Goal: Transaction & Acquisition: Purchase product/service

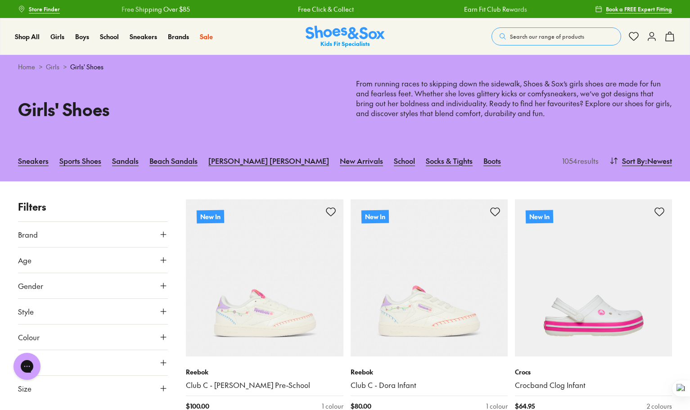
scroll to position [90, 0]
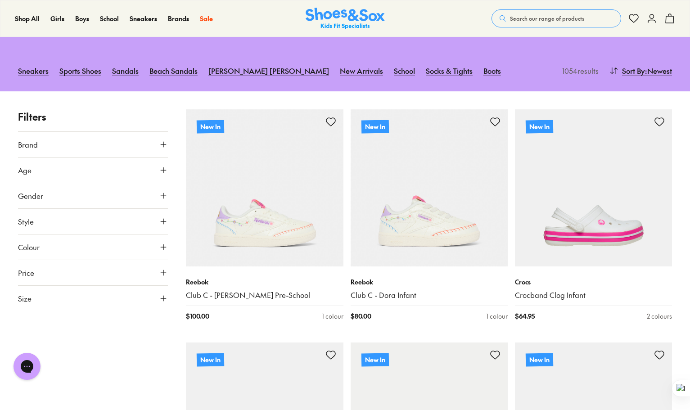
click at [165, 298] on icon at bounding box center [163, 298] width 9 height 9
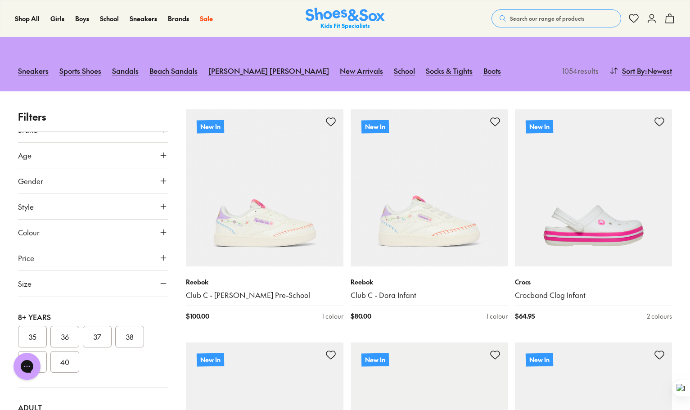
scroll to position [270, 0]
click at [36, 332] on button "35" at bounding box center [32, 336] width 29 height 22
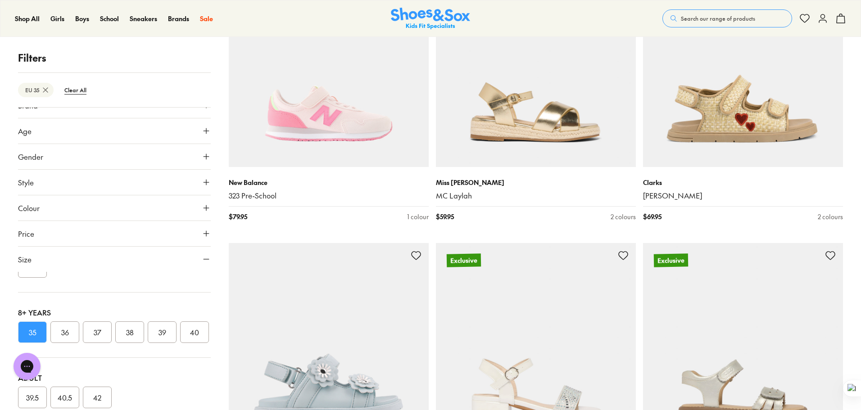
scroll to position [2555, 0]
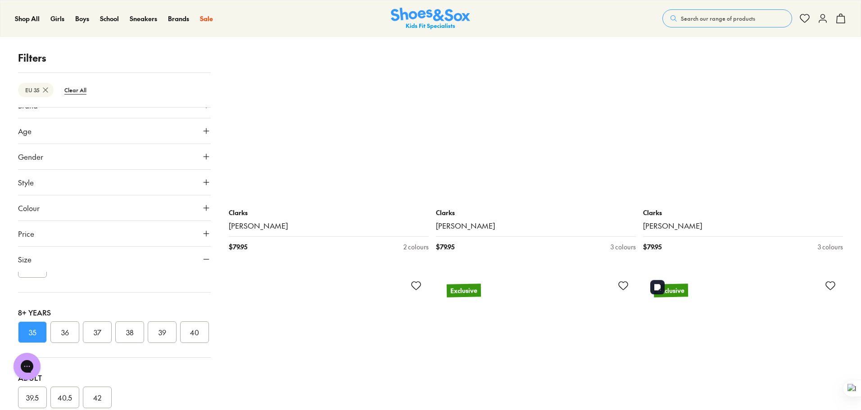
scroll to position [5438, 0]
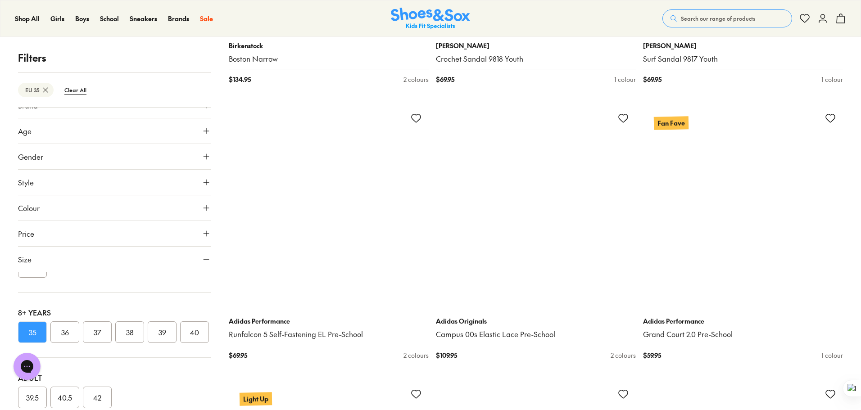
scroll to position [8500, 0]
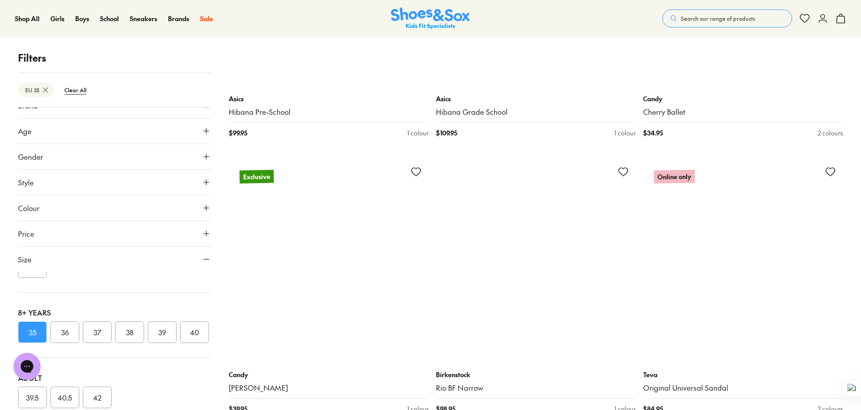
scroll to position [12734, 0]
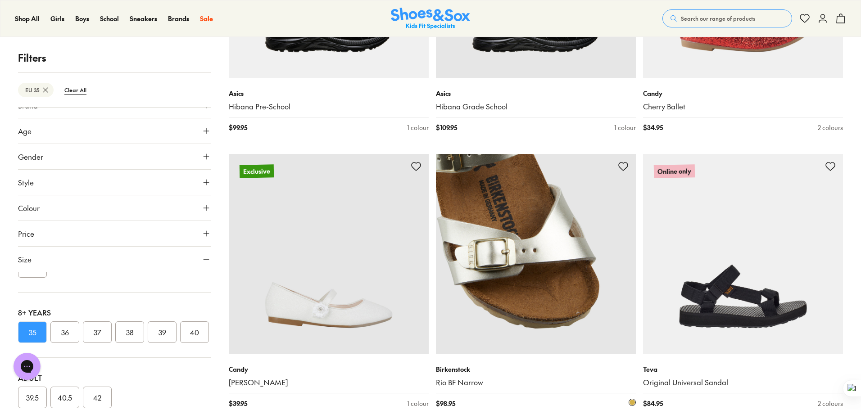
click at [615, 381] on link "Rio BF Narrow" at bounding box center [536, 383] width 200 height 10
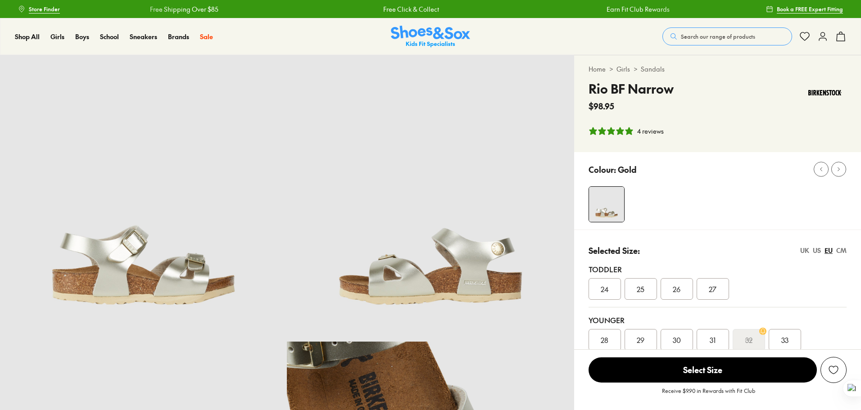
select select "*"
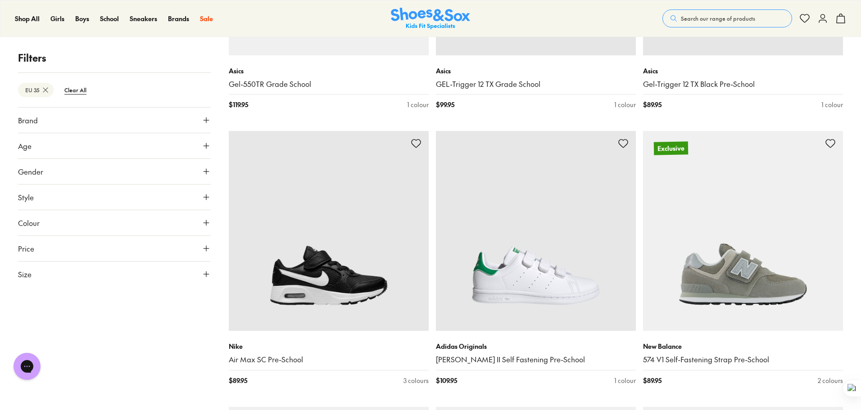
scroll to position [4909, 0]
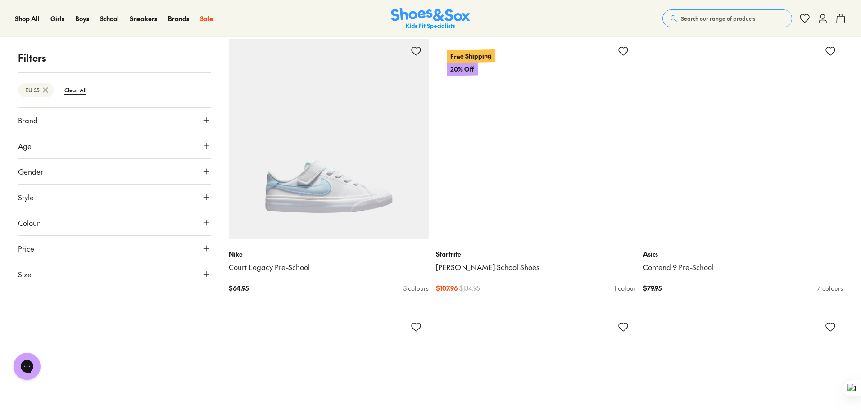
scroll to position [6080, 0]
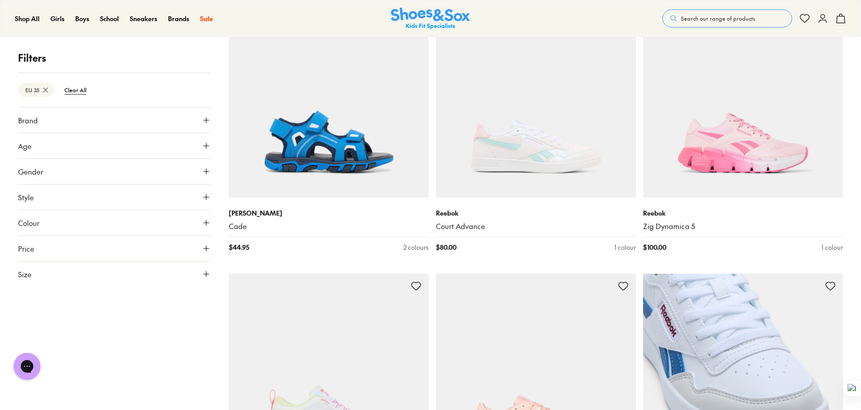
scroll to position [11530, 0]
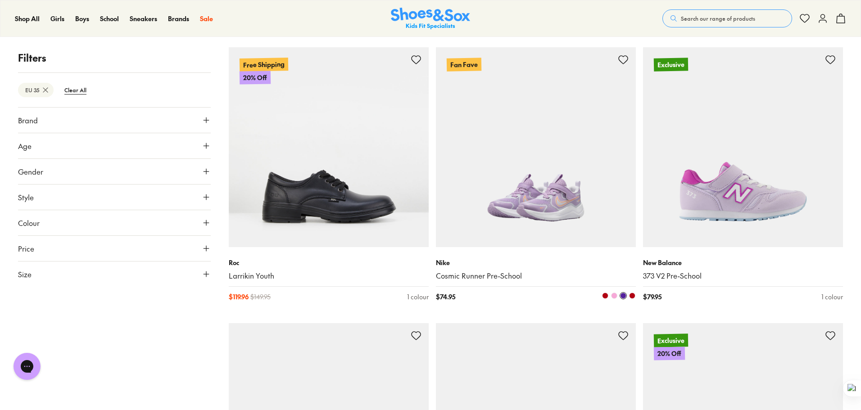
scroll to position [12026, 0]
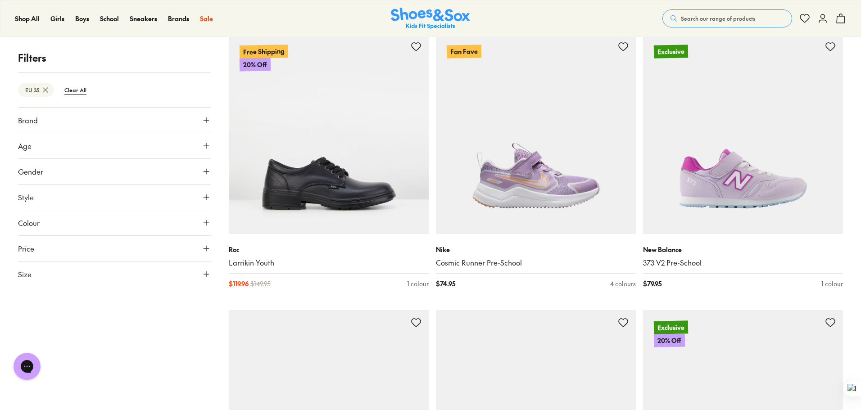
click at [192, 120] on button "Brand" at bounding box center [114, 120] width 193 height 25
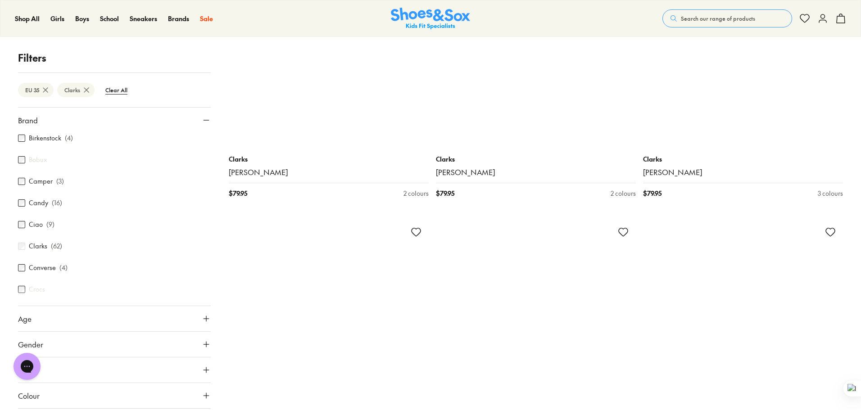
scroll to position [1748, 0]
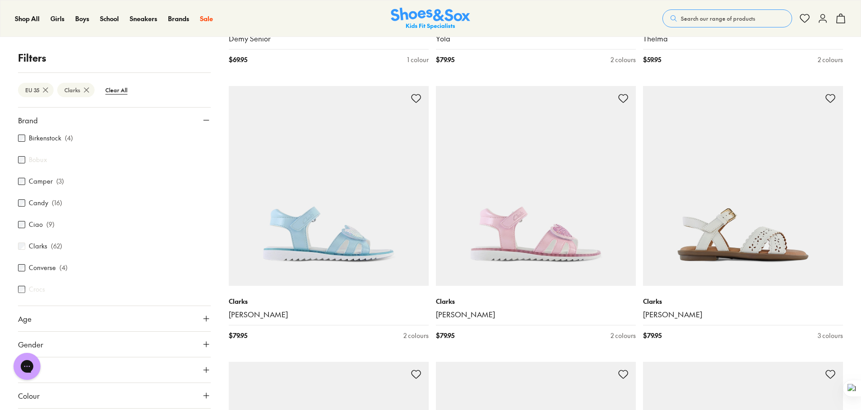
scroll to position [1433, 0]
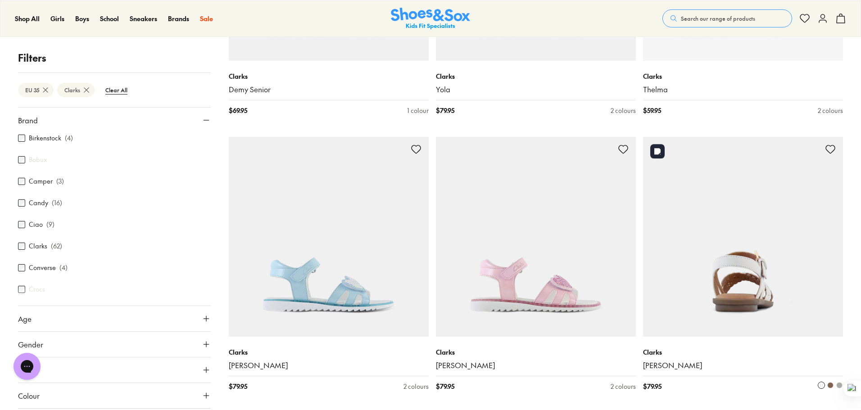
click at [748, 272] on img at bounding box center [743, 237] width 200 height 200
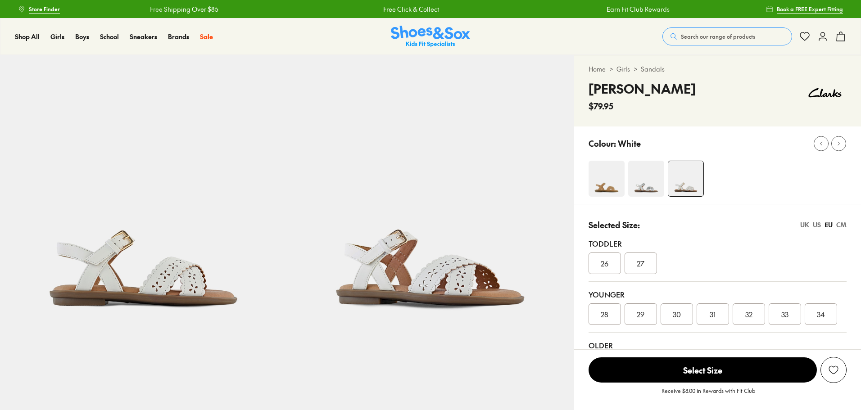
click at [642, 186] on img at bounding box center [646, 179] width 36 height 36
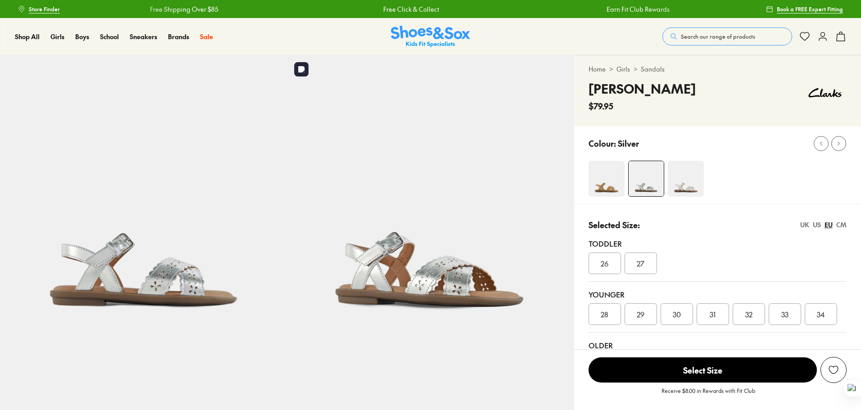
select select "*"
drag, startPoint x: 591, startPoint y: 89, endPoint x: 628, endPoint y: 91, distance: 37.4
click at [628, 91] on div "Hallie $79.95" at bounding box center [718, 95] width 258 height 33
copy h4 "Hallie"
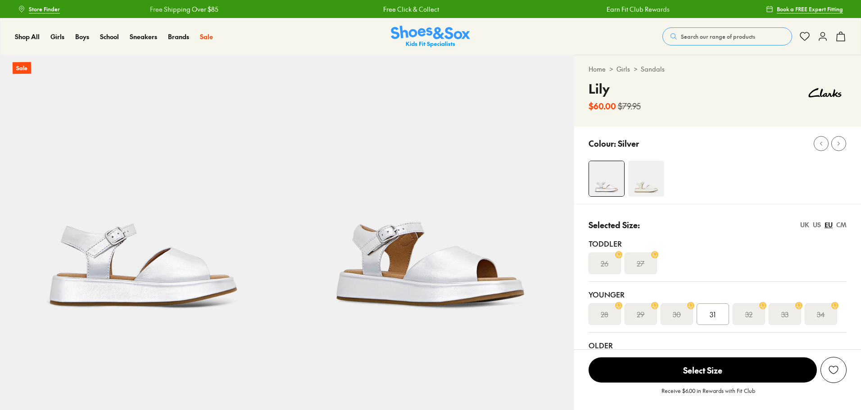
select select "*"
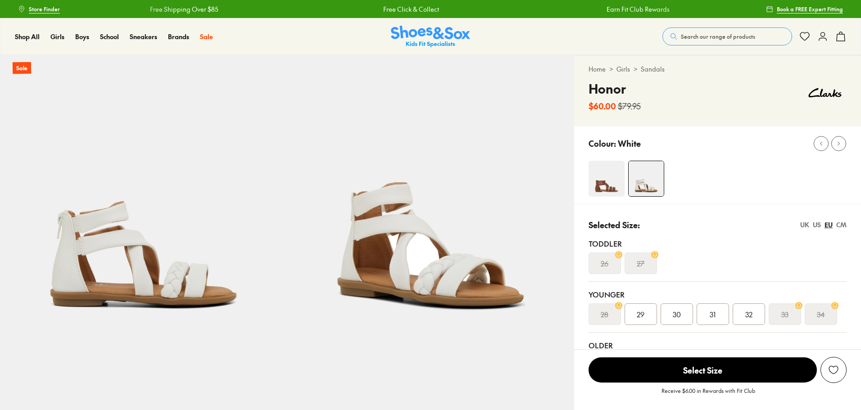
click at [613, 186] on img at bounding box center [607, 179] width 36 height 36
select select "*"
drag, startPoint x: 590, startPoint y: 89, endPoint x: 646, endPoint y: 108, distance: 59.5
click at [646, 108] on div "Honor $60.00 $79.95" at bounding box center [718, 95] width 258 height 33
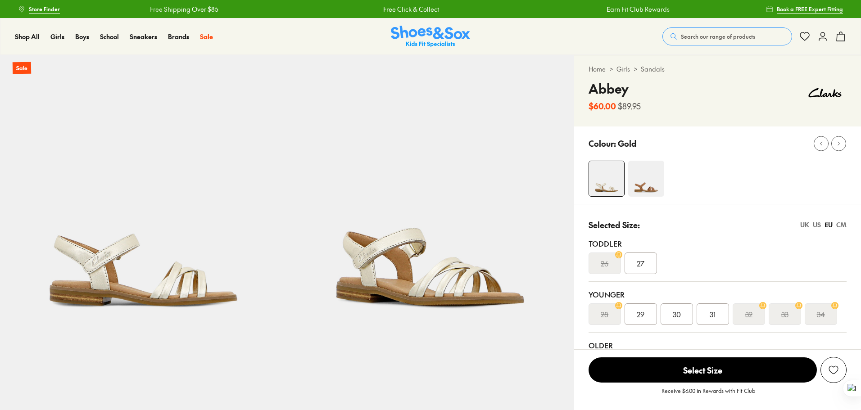
select select "*"
